Goal: Information Seeking & Learning: Learn about a topic

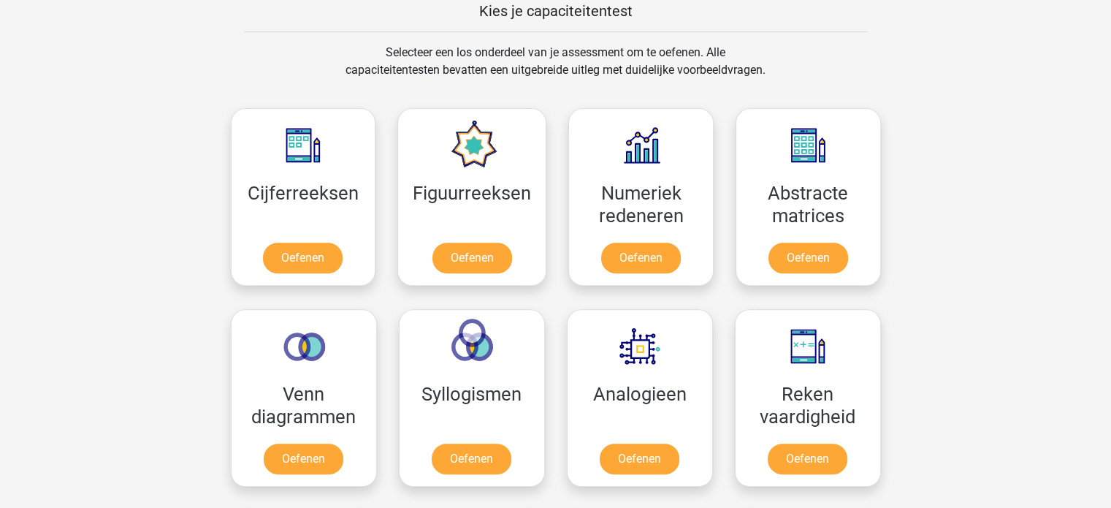
scroll to position [578, 0]
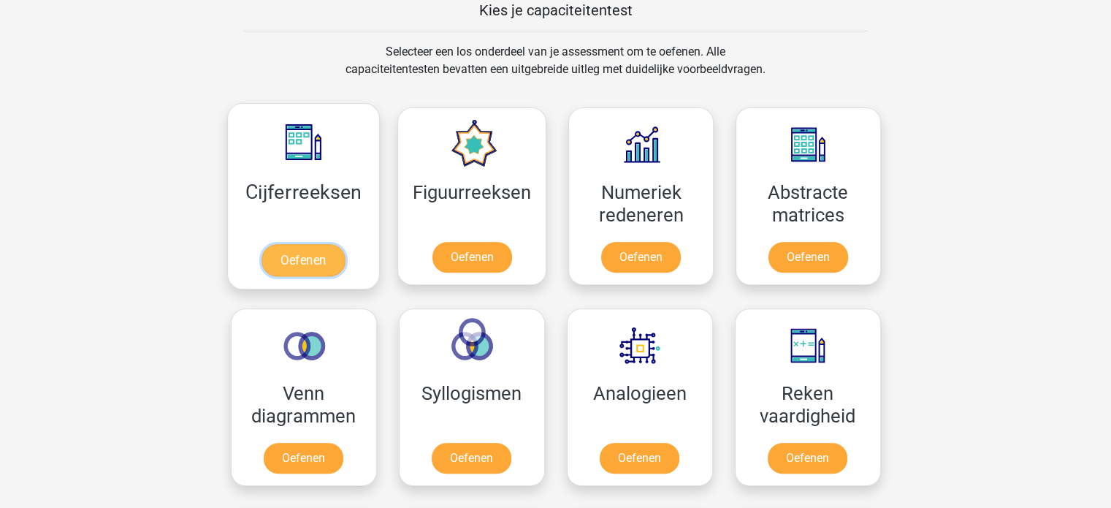
click at [330, 251] on link "Oefenen" at bounding box center [303, 260] width 83 height 32
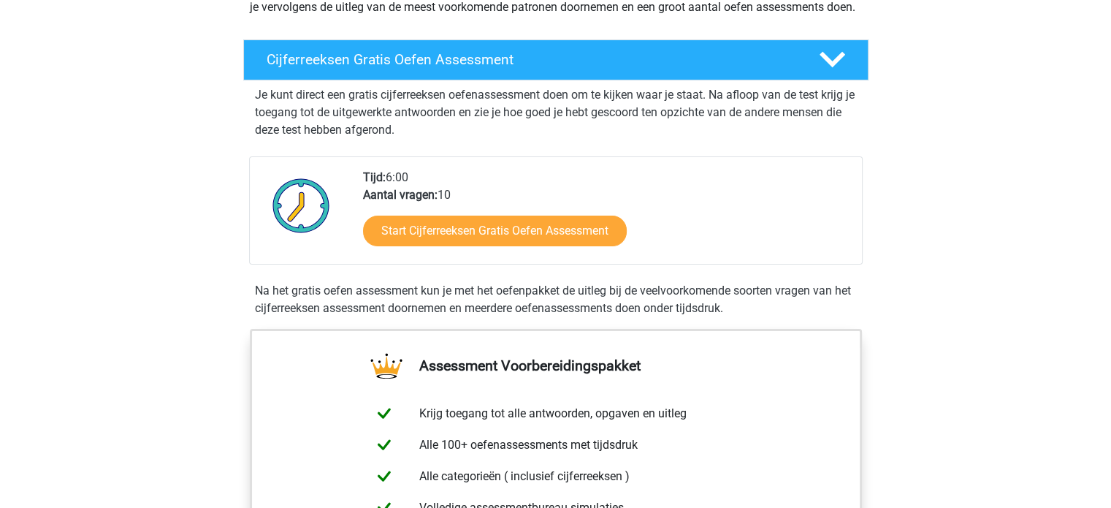
scroll to position [323, 0]
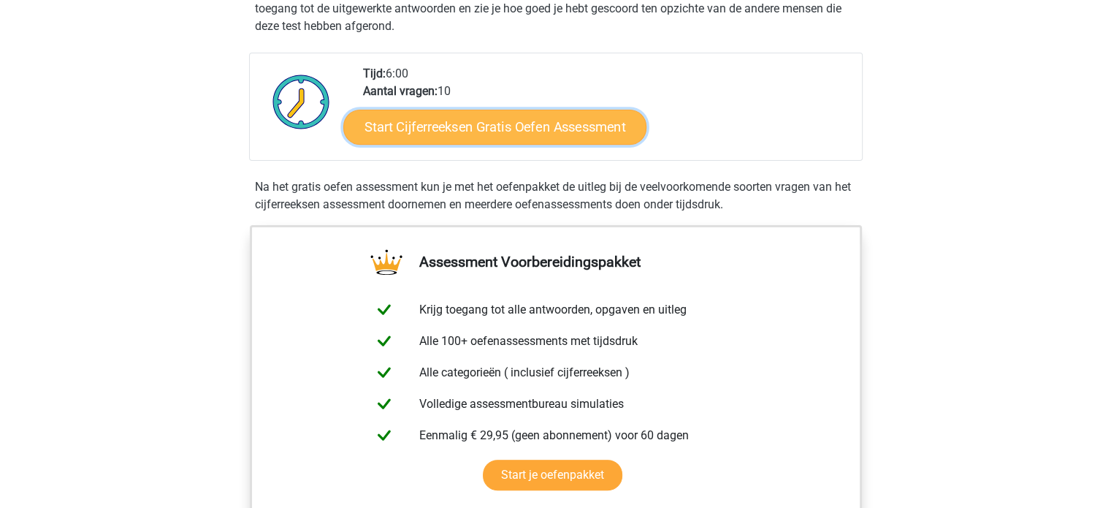
click at [538, 141] on link "Start Cijferreeksen Gratis Oefen Assessment" at bounding box center [494, 126] width 303 height 35
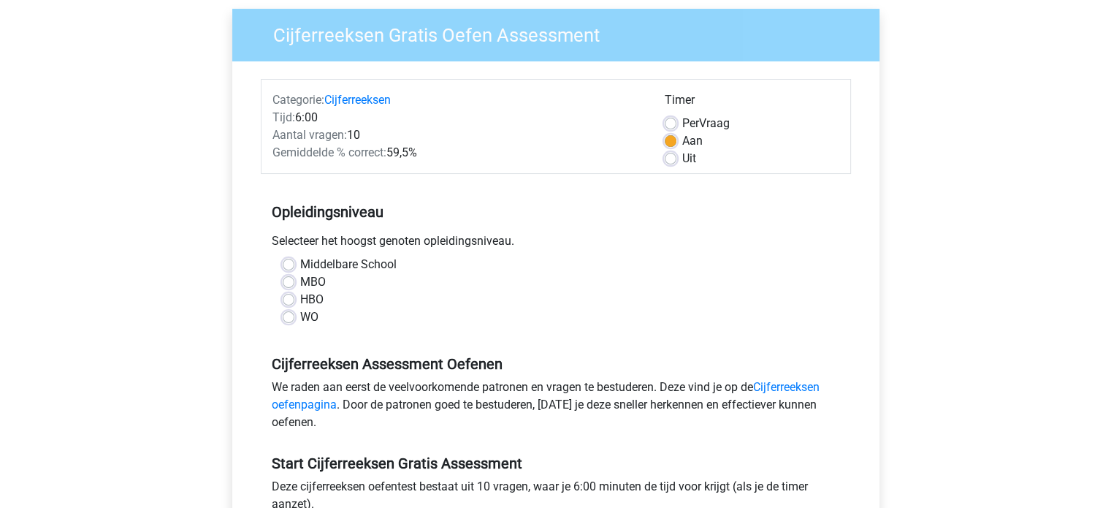
scroll to position [111, 0]
click at [300, 303] on label "HBO" at bounding box center [311, 300] width 23 height 18
click at [291, 303] on input "HBO" at bounding box center [289, 298] width 12 height 15
radio input "true"
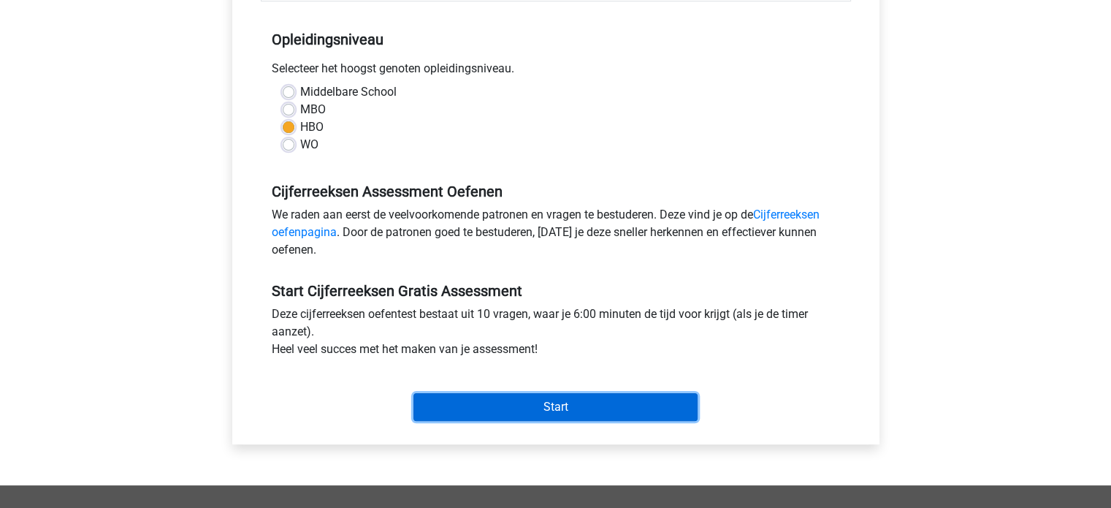
click at [616, 412] on input "Start" at bounding box center [555, 407] width 284 height 28
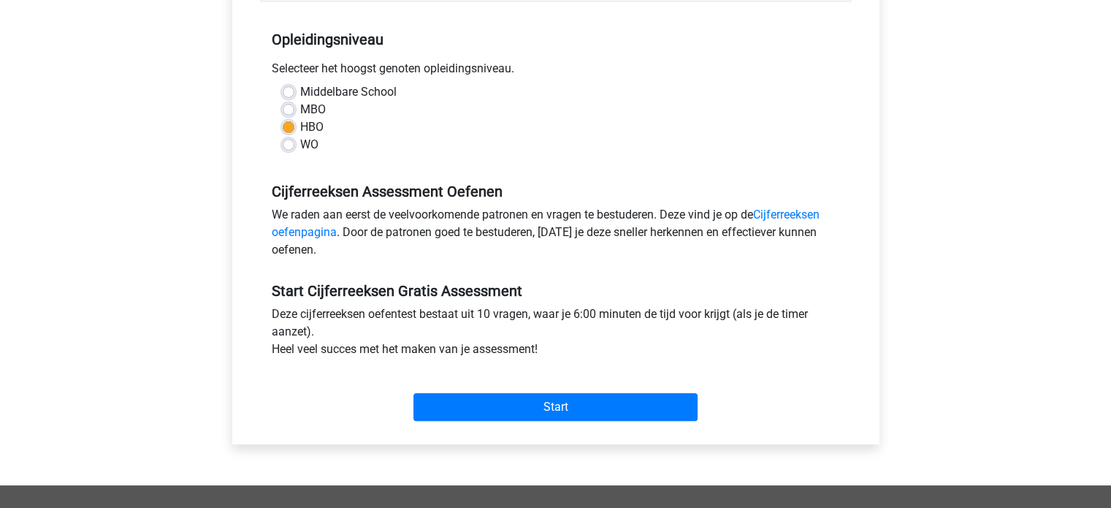
click at [300, 104] on label "MBO" at bounding box center [313, 110] width 26 height 18
click at [292, 104] on input "MBO" at bounding box center [289, 108] width 12 height 15
radio input "true"
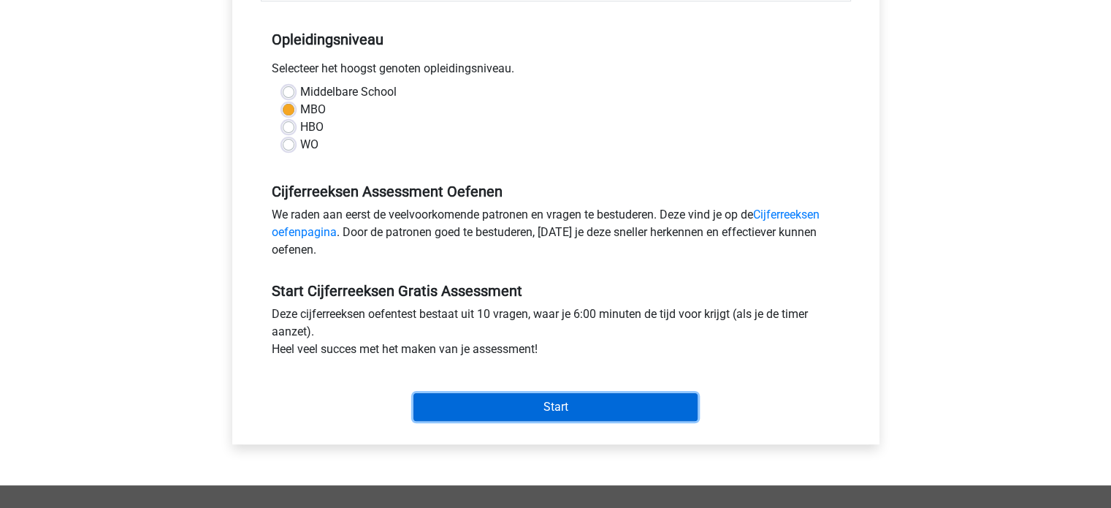
click at [598, 403] on input "Start" at bounding box center [555, 407] width 284 height 28
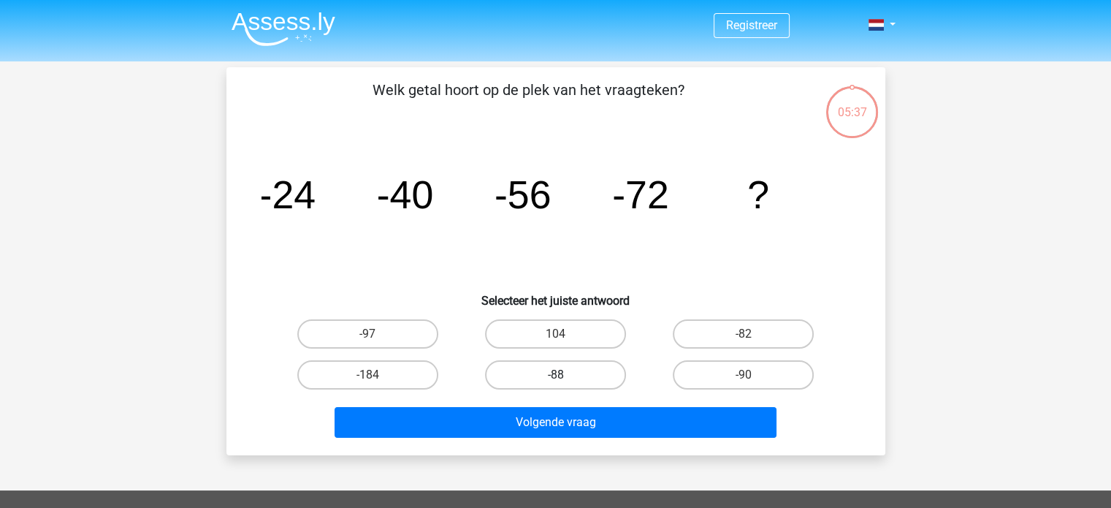
click at [579, 360] on label "-88" at bounding box center [555, 374] width 141 height 29
click at [565, 375] on input "-88" at bounding box center [559, 379] width 9 height 9
radio input "true"
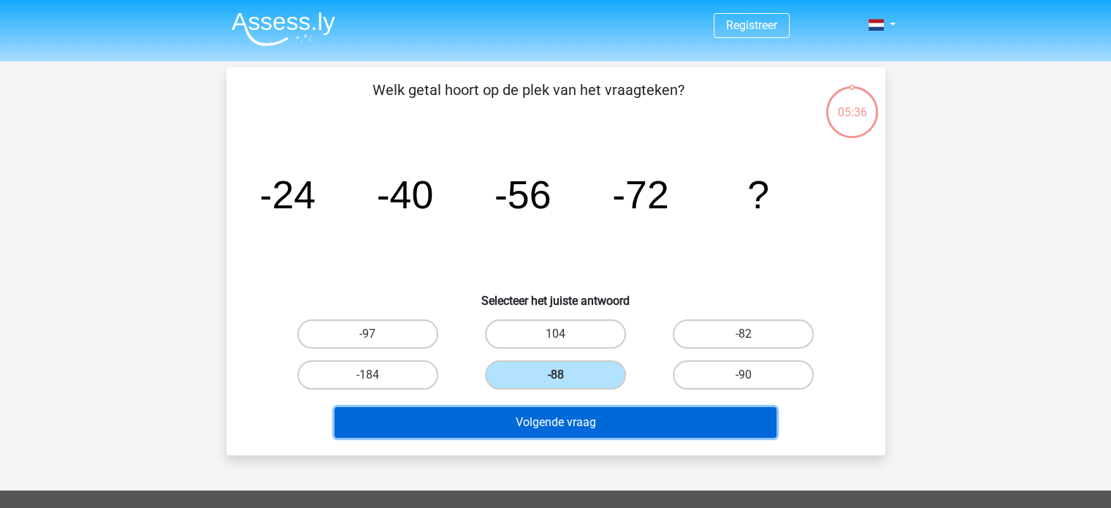
click at [581, 419] on button "Volgende vraag" at bounding box center [556, 422] width 442 height 31
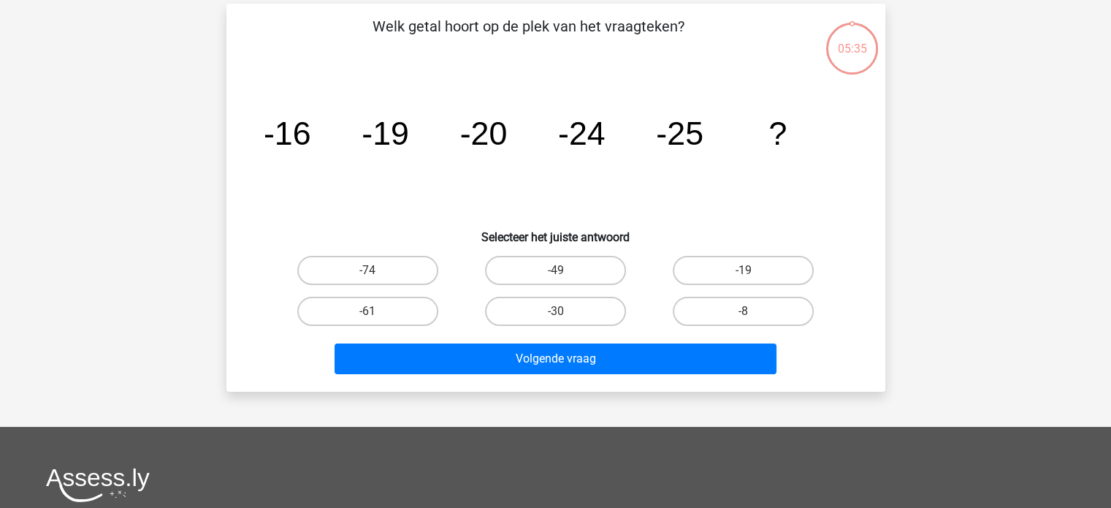
scroll to position [67, 0]
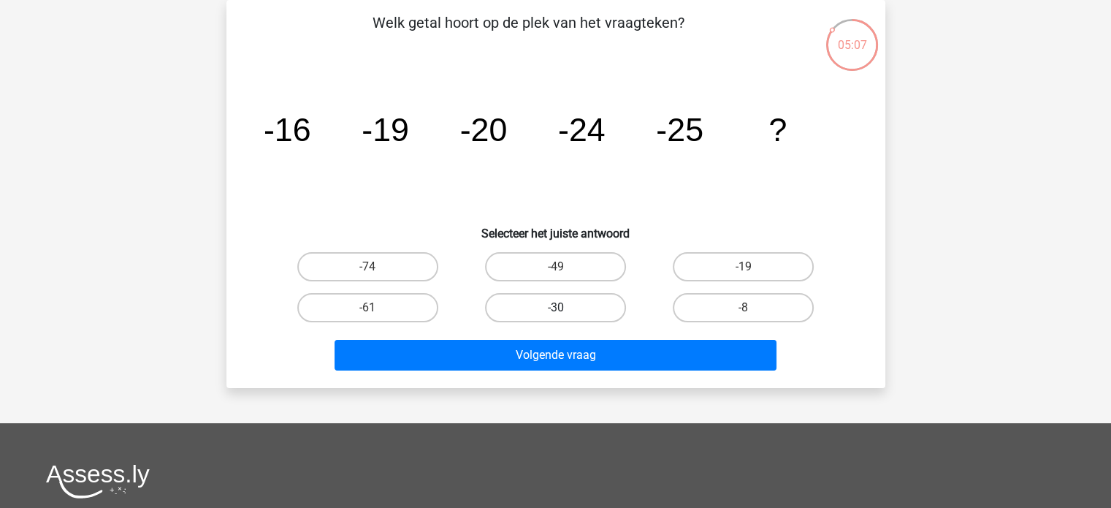
click at [603, 301] on label "-30" at bounding box center [555, 307] width 141 height 29
click at [565, 308] on input "-30" at bounding box center [559, 312] width 9 height 9
radio input "true"
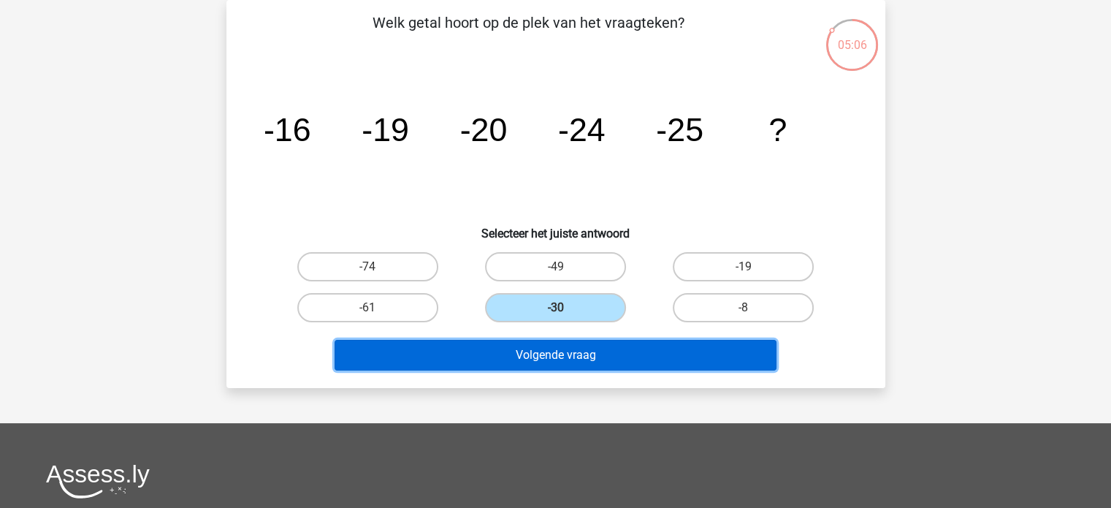
click at [608, 349] on button "Volgende vraag" at bounding box center [556, 355] width 442 height 31
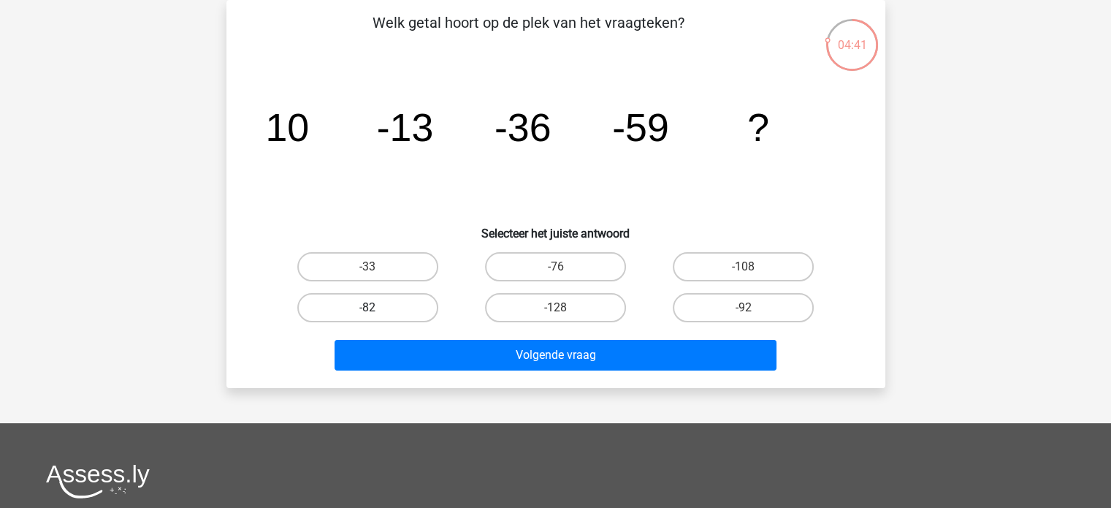
click at [383, 305] on label "-82" at bounding box center [367, 307] width 141 height 29
click at [377, 308] on input "-82" at bounding box center [371, 312] width 9 height 9
radio input "true"
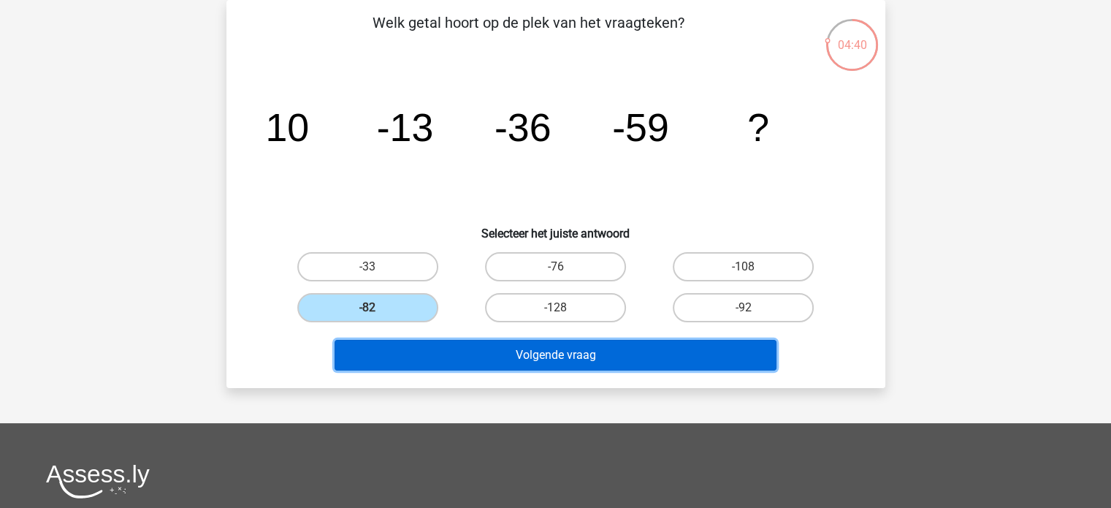
click at [545, 361] on button "Volgende vraag" at bounding box center [556, 355] width 442 height 31
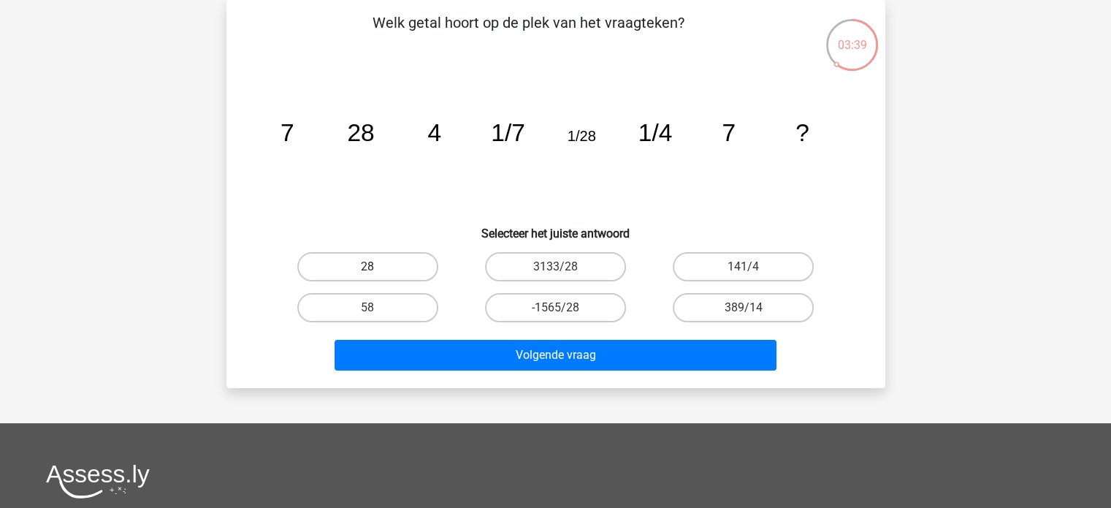
click at [365, 268] on label "28" at bounding box center [367, 266] width 141 height 29
click at [367, 268] on input "28" at bounding box center [371, 271] width 9 height 9
radio input "true"
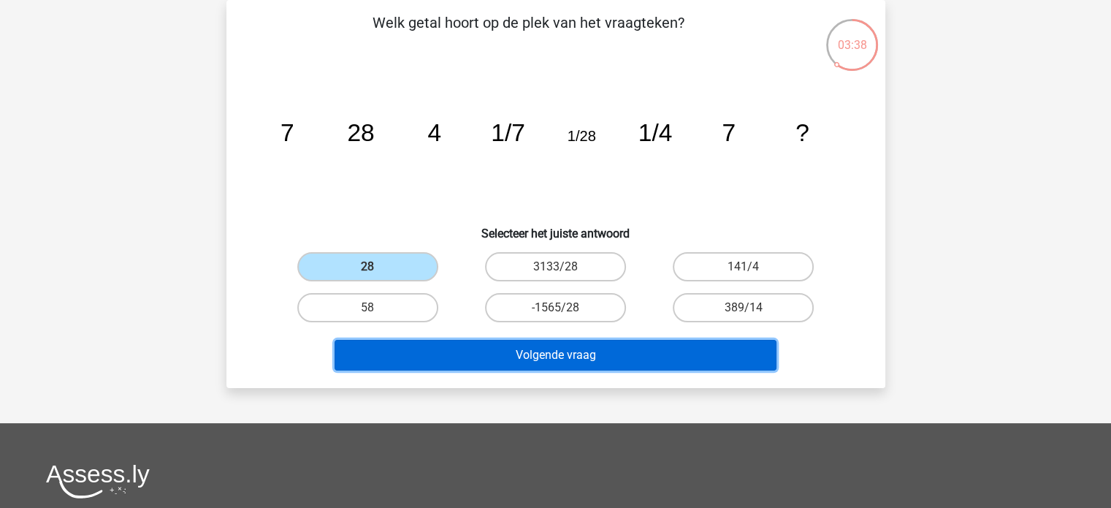
click at [596, 351] on button "Volgende vraag" at bounding box center [556, 355] width 442 height 31
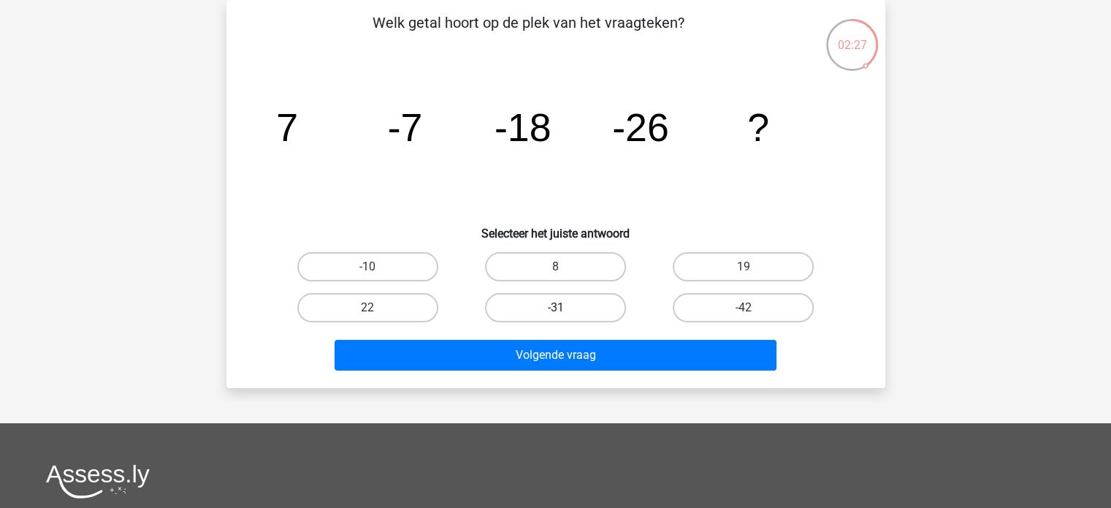
click at [581, 303] on label "-31" at bounding box center [555, 307] width 141 height 29
click at [565, 308] on input "-31" at bounding box center [559, 312] width 9 height 9
radio input "true"
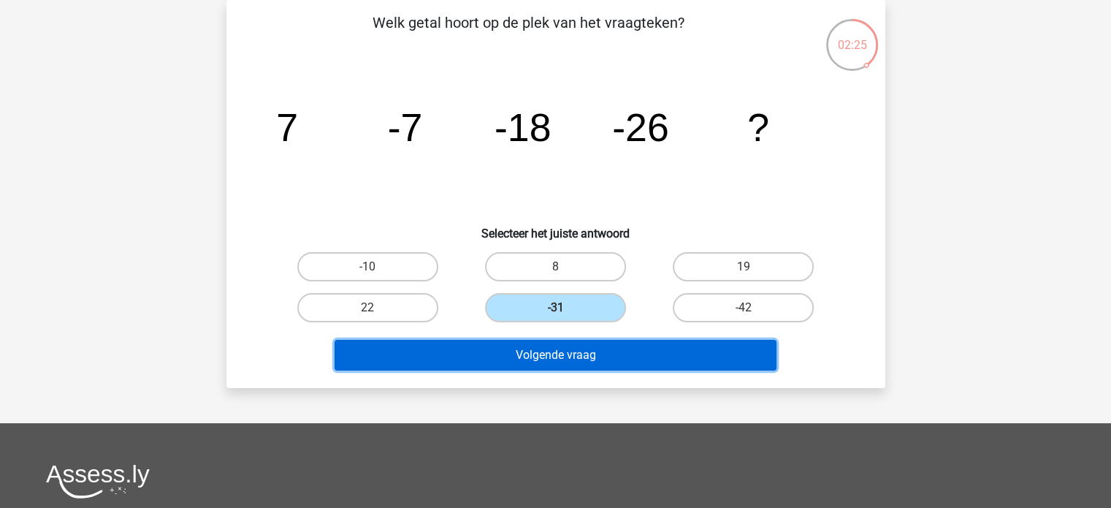
click at [600, 350] on button "Volgende vraag" at bounding box center [556, 355] width 442 height 31
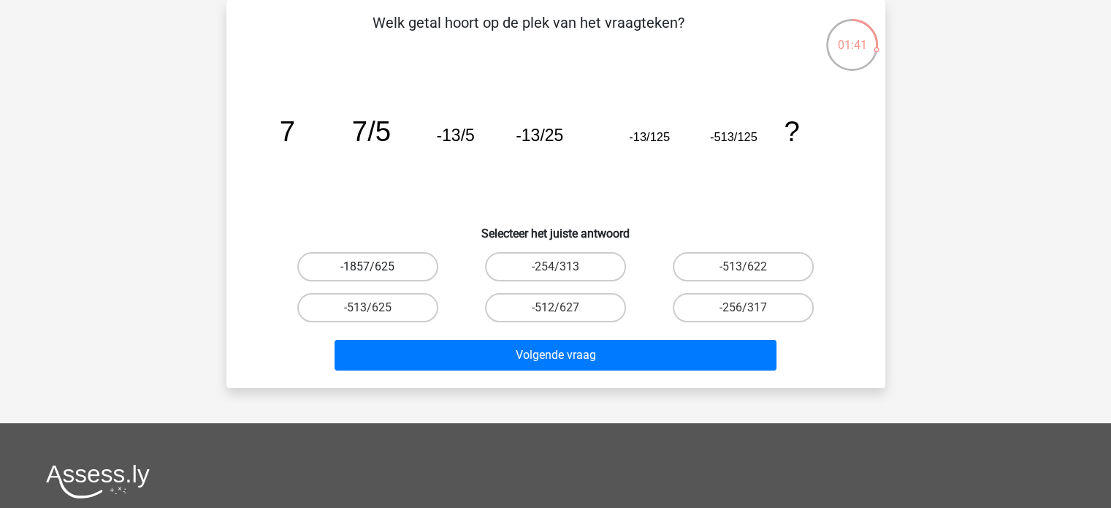
drag, startPoint x: 389, startPoint y: 270, endPoint x: 381, endPoint y: 262, distance: 10.3
click at [381, 262] on label "-1857/625" at bounding box center [367, 266] width 141 height 29
click at [377, 267] on input "-1857/625" at bounding box center [371, 271] width 9 height 9
radio input "true"
click at [381, 262] on label "-1857/625" at bounding box center [367, 266] width 141 height 29
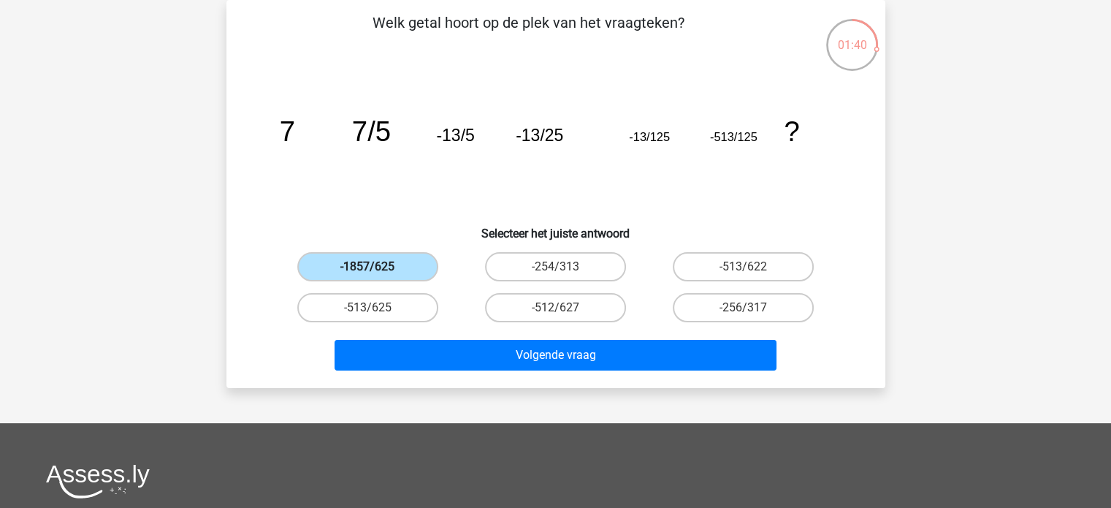
click at [377, 267] on input "-1857/625" at bounding box center [371, 271] width 9 height 9
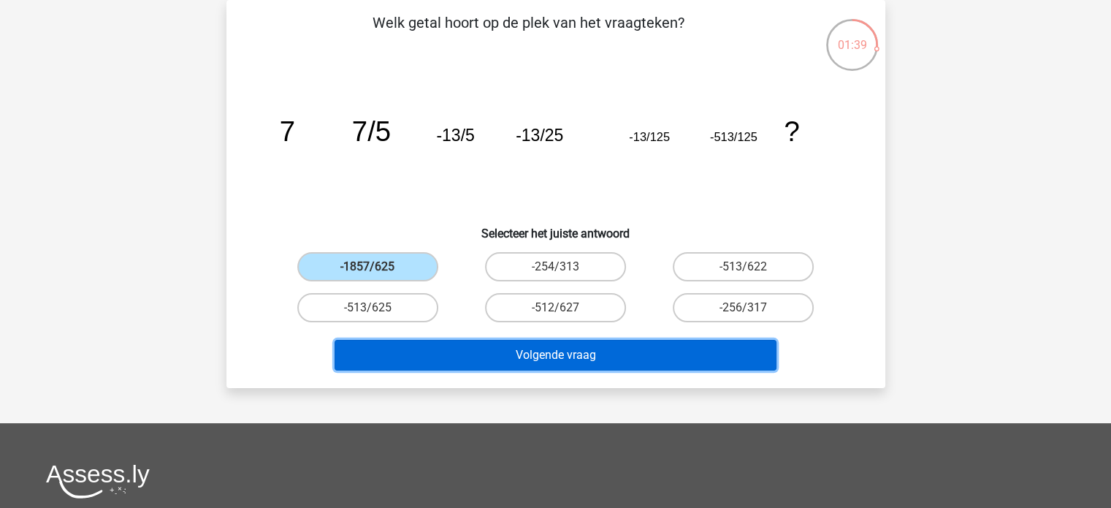
click at [517, 365] on button "Volgende vraag" at bounding box center [556, 355] width 442 height 31
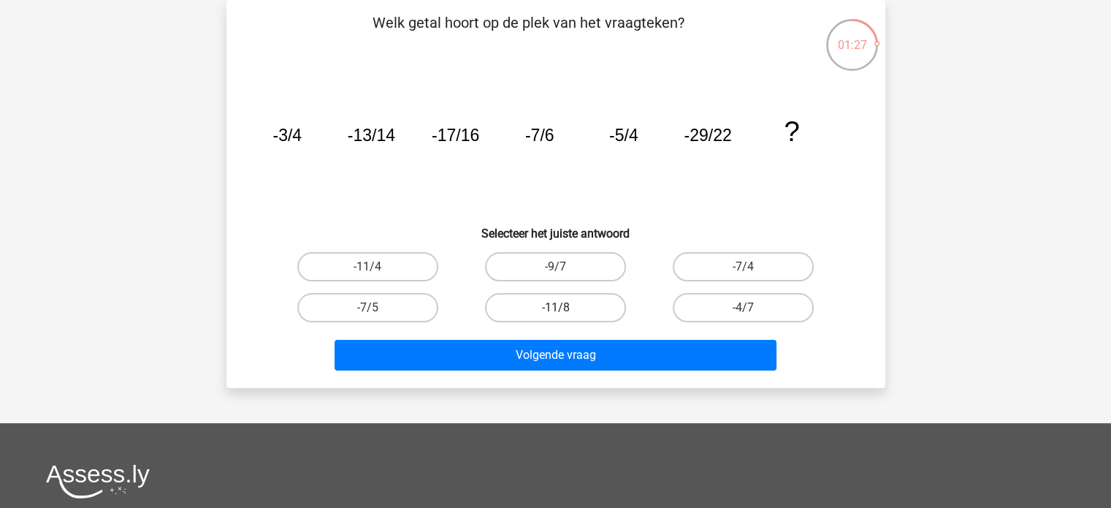
click at [566, 310] on label "-11/8" at bounding box center [555, 307] width 141 height 29
click at [565, 310] on input "-11/8" at bounding box center [559, 312] width 9 height 9
radio input "true"
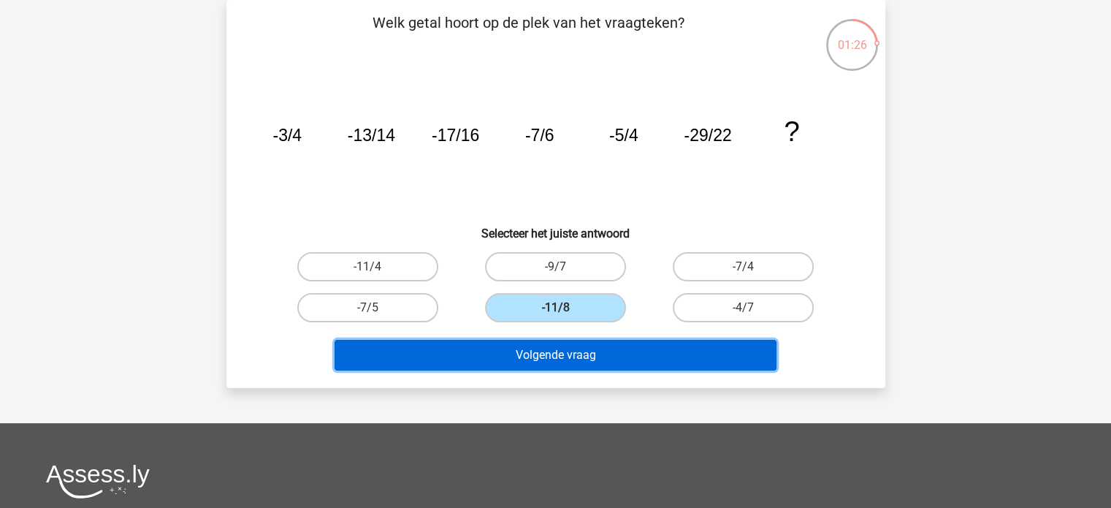
click at [579, 348] on button "Volgende vraag" at bounding box center [556, 355] width 442 height 31
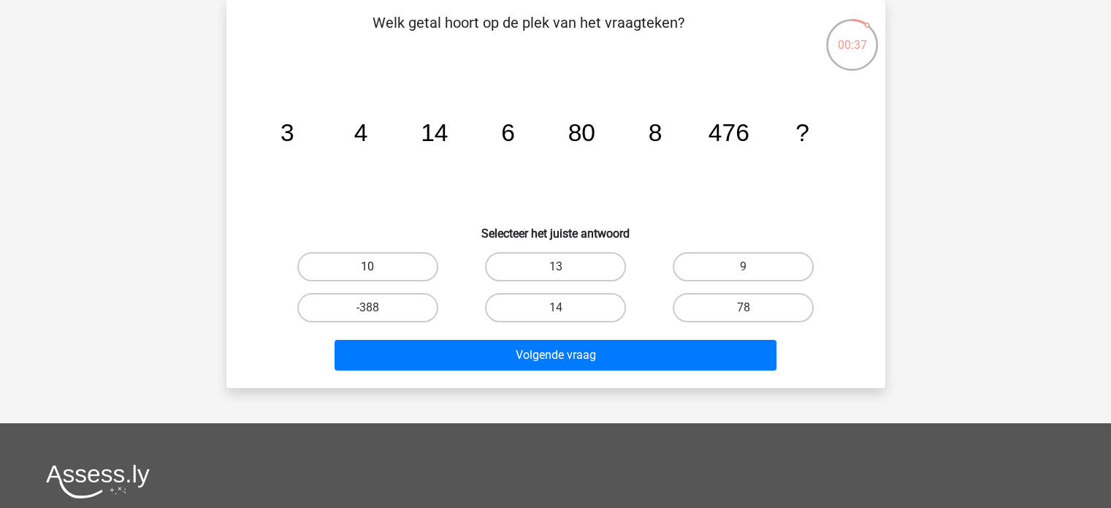
click at [386, 264] on label "10" at bounding box center [367, 266] width 141 height 29
click at [377, 267] on input "10" at bounding box center [371, 271] width 9 height 9
radio input "true"
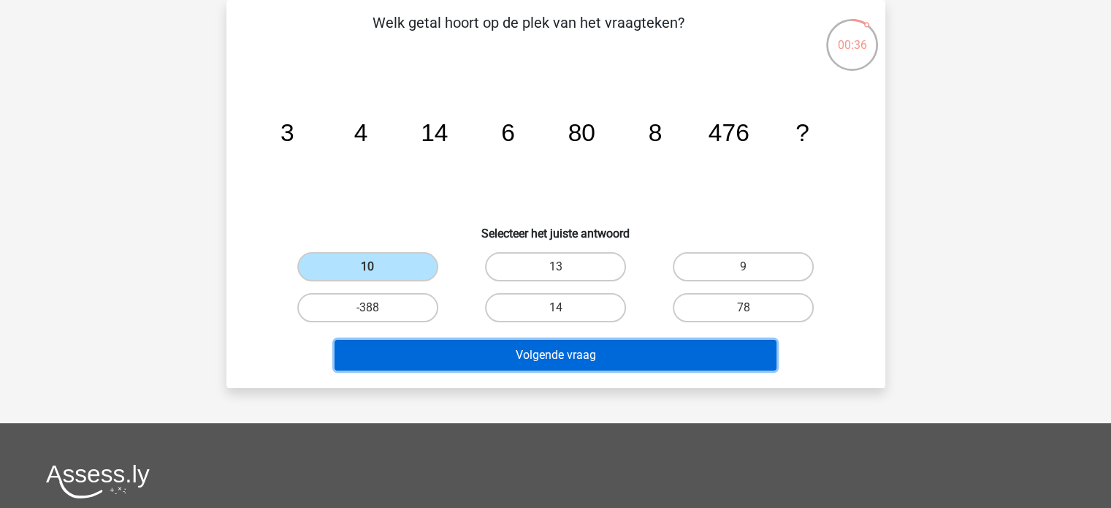
click at [576, 356] on button "Volgende vraag" at bounding box center [556, 355] width 442 height 31
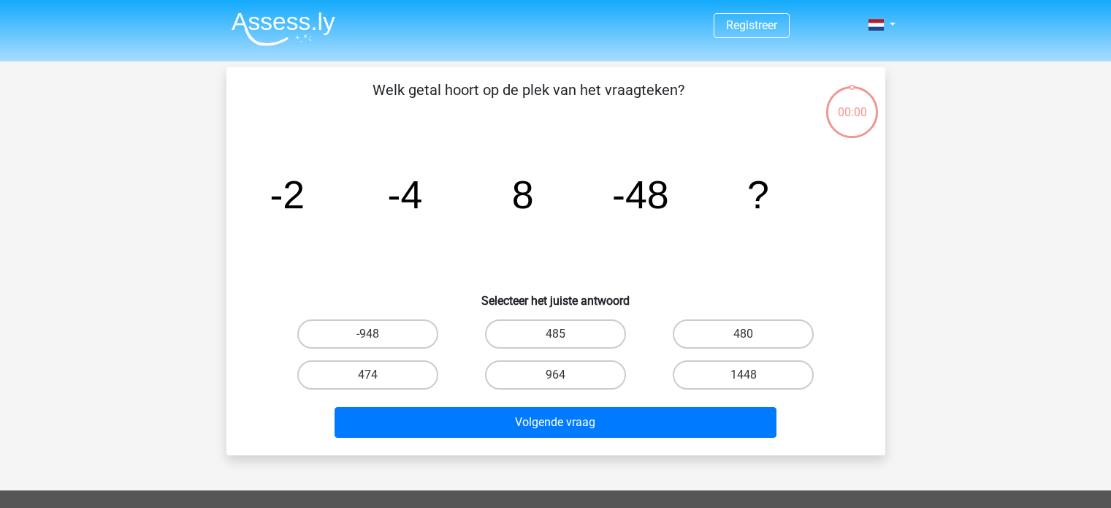
scroll to position [67, 0]
click at [588, 375] on label "-88" at bounding box center [555, 374] width 141 height 29
click at [565, 375] on input "-88" at bounding box center [559, 379] width 9 height 9
radio input "true"
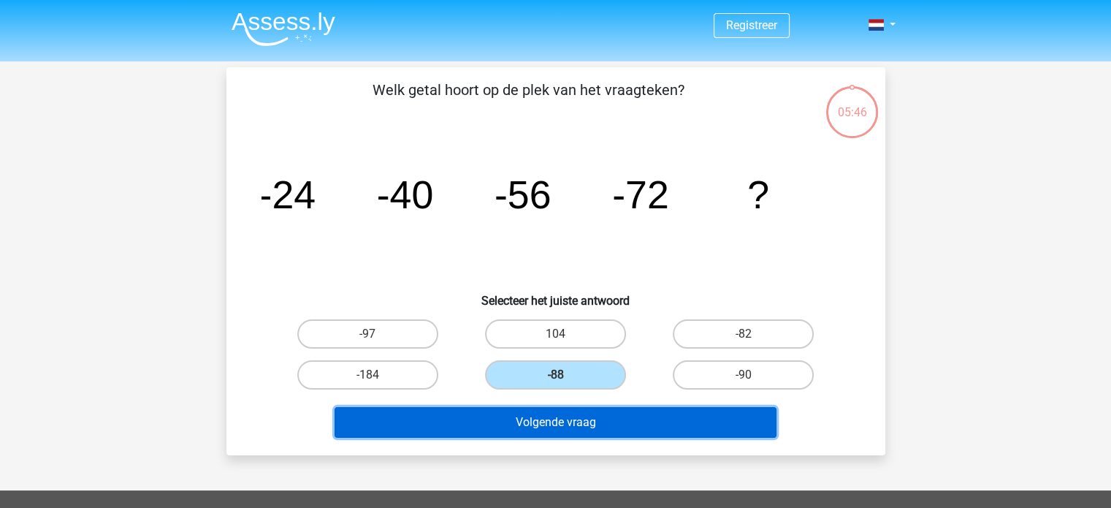
click at [587, 423] on button "Volgende vraag" at bounding box center [556, 422] width 442 height 31
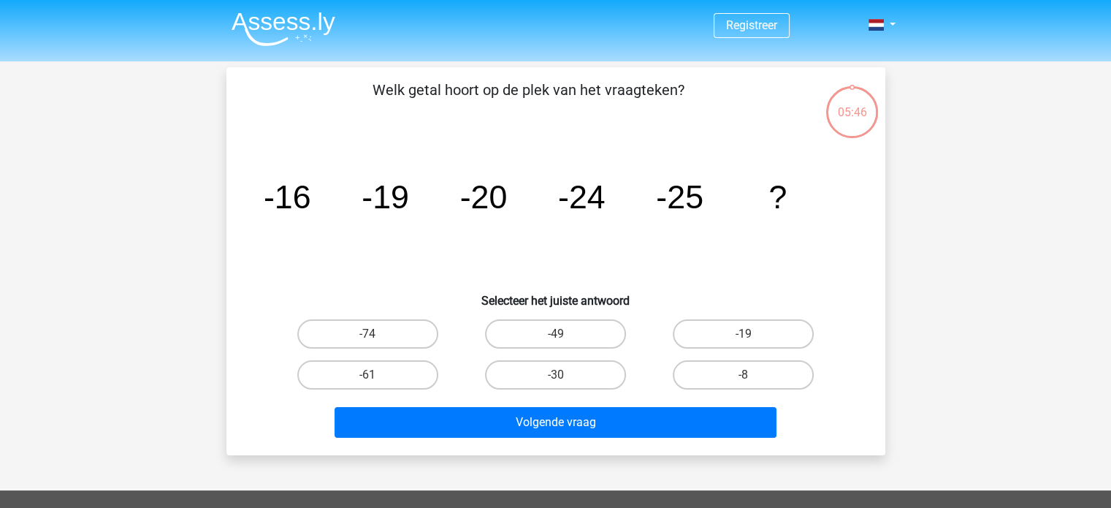
scroll to position [67, 0]
